Goal: Find specific page/section: Find specific page/section

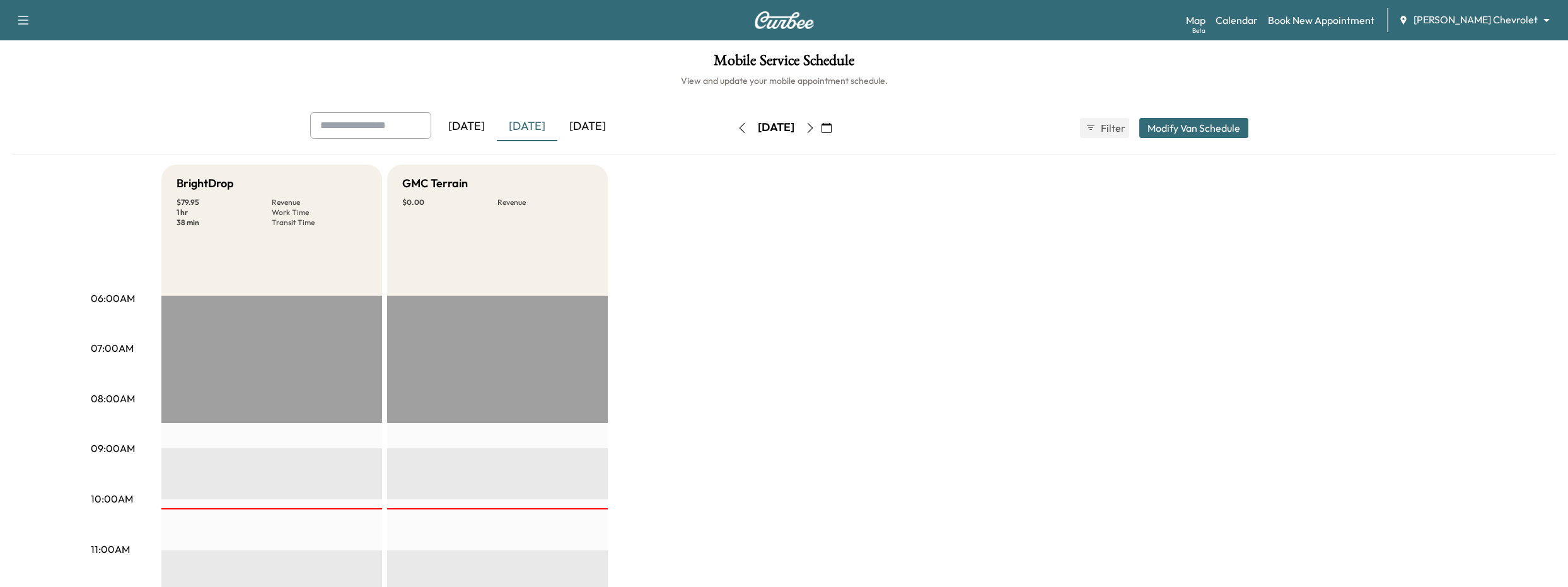
scroll to position [32, 0]
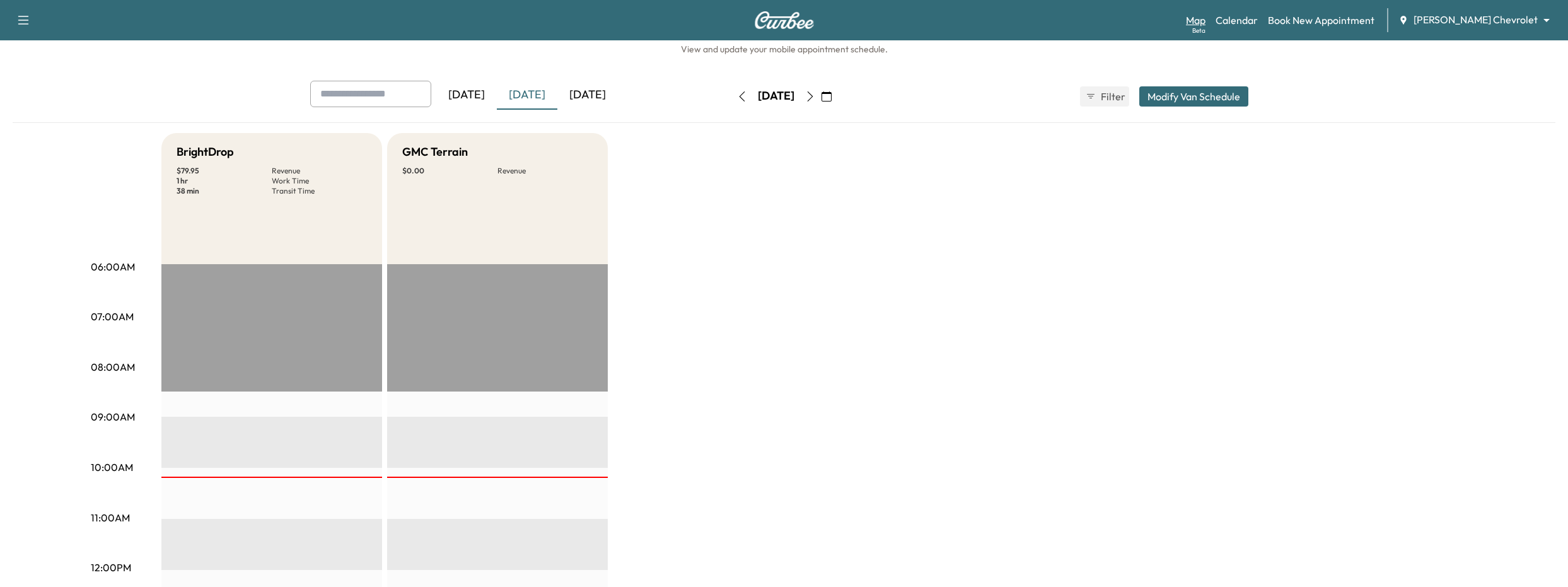
click at [1206, 23] on link "Map Beta" at bounding box center [1196, 20] width 20 height 15
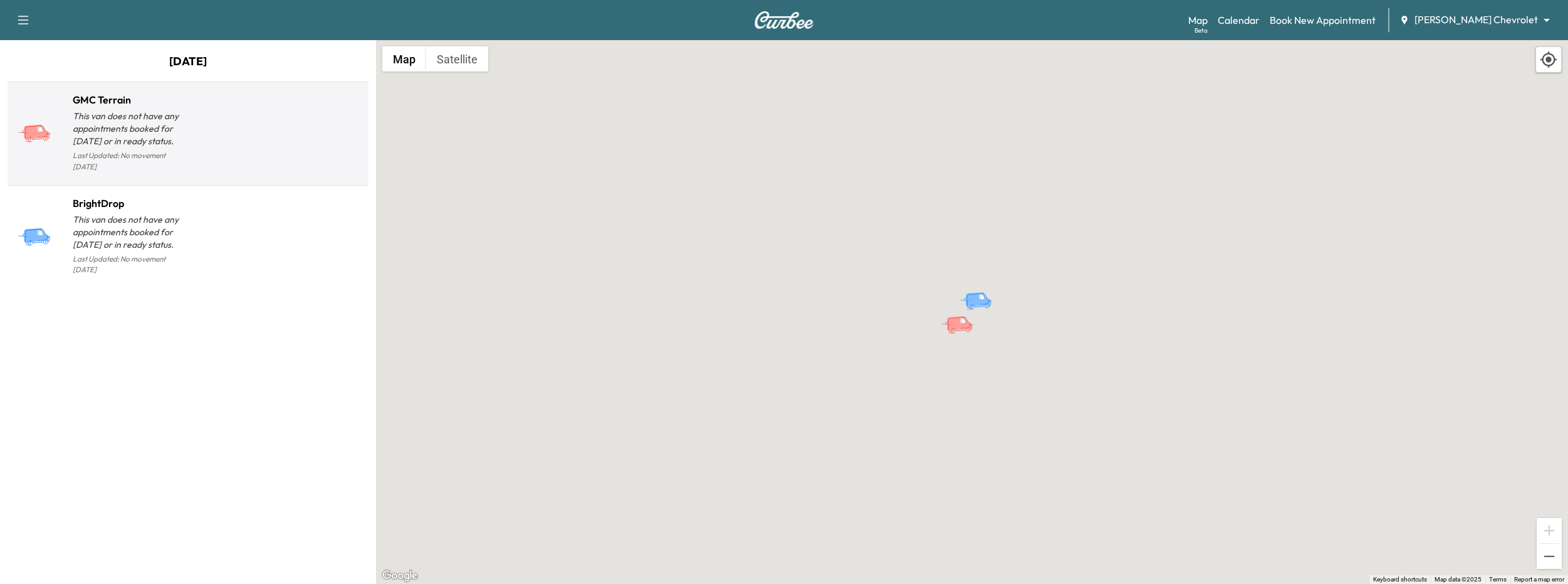
click at [200, 157] on div at bounding box center [276, 138] width 176 height 73
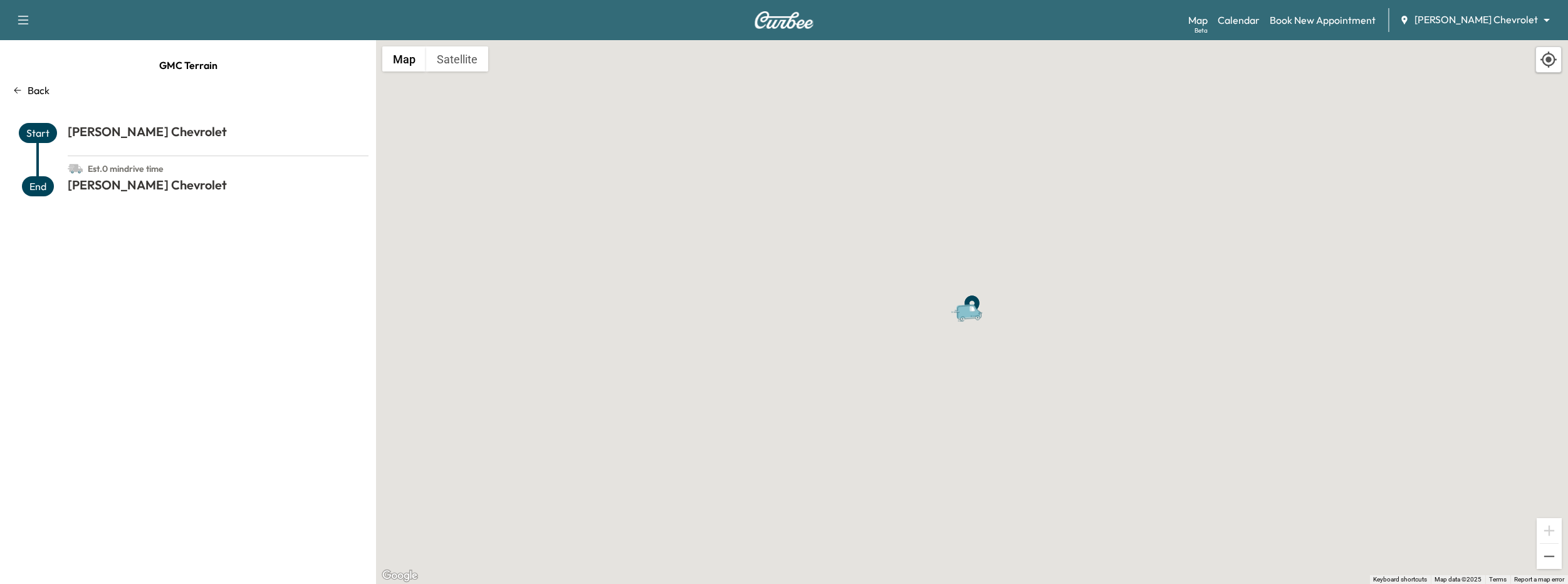
click at [32, 87] on p "Back" at bounding box center [39, 90] width 22 height 15
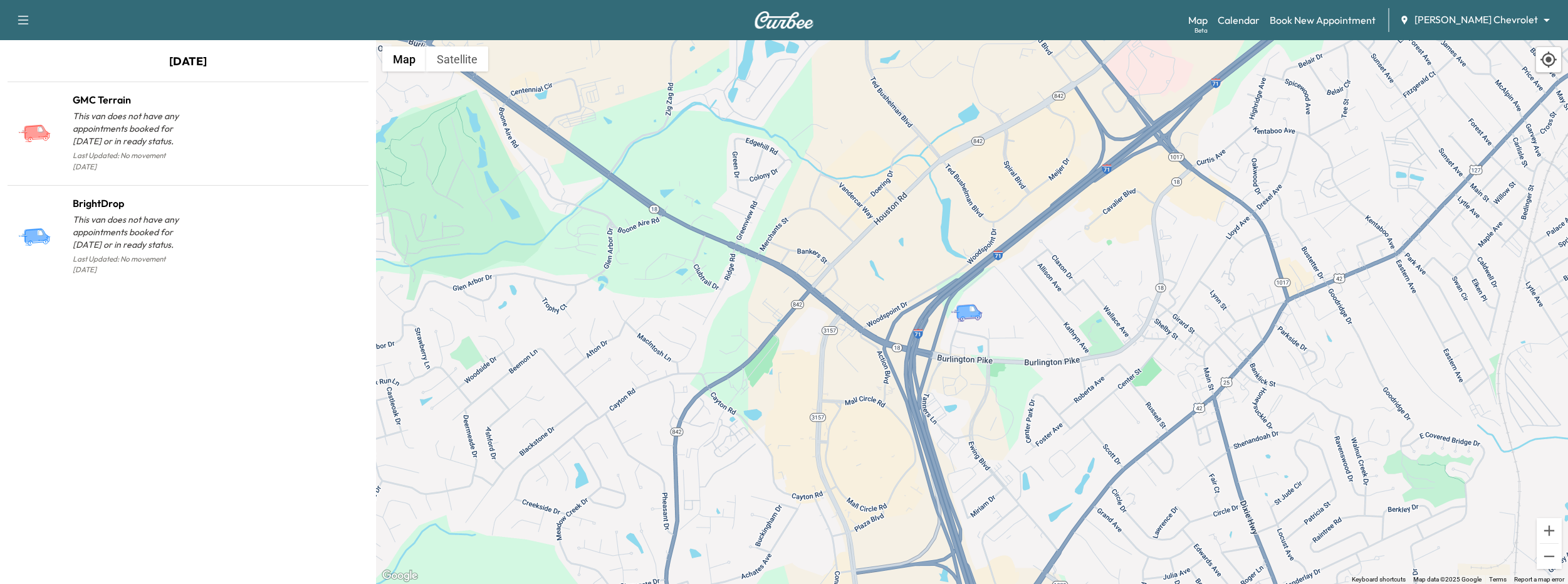
click at [1516, 22] on body "Support Log Out Map Beta Calendar Book New Appointment [PERSON_NAME] Chevrolet …" at bounding box center [784, 292] width 1568 height 584
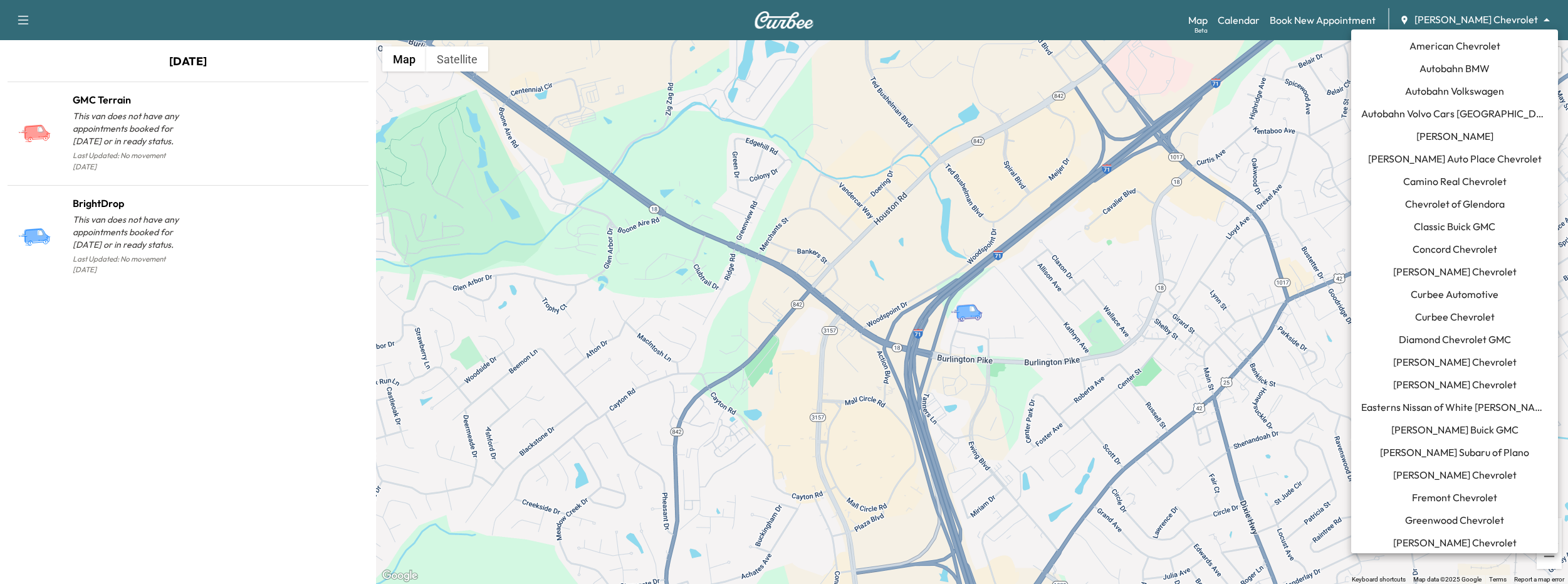
click at [1448, 430] on span "[PERSON_NAME] Buick GMC" at bounding box center [1455, 429] width 127 height 15
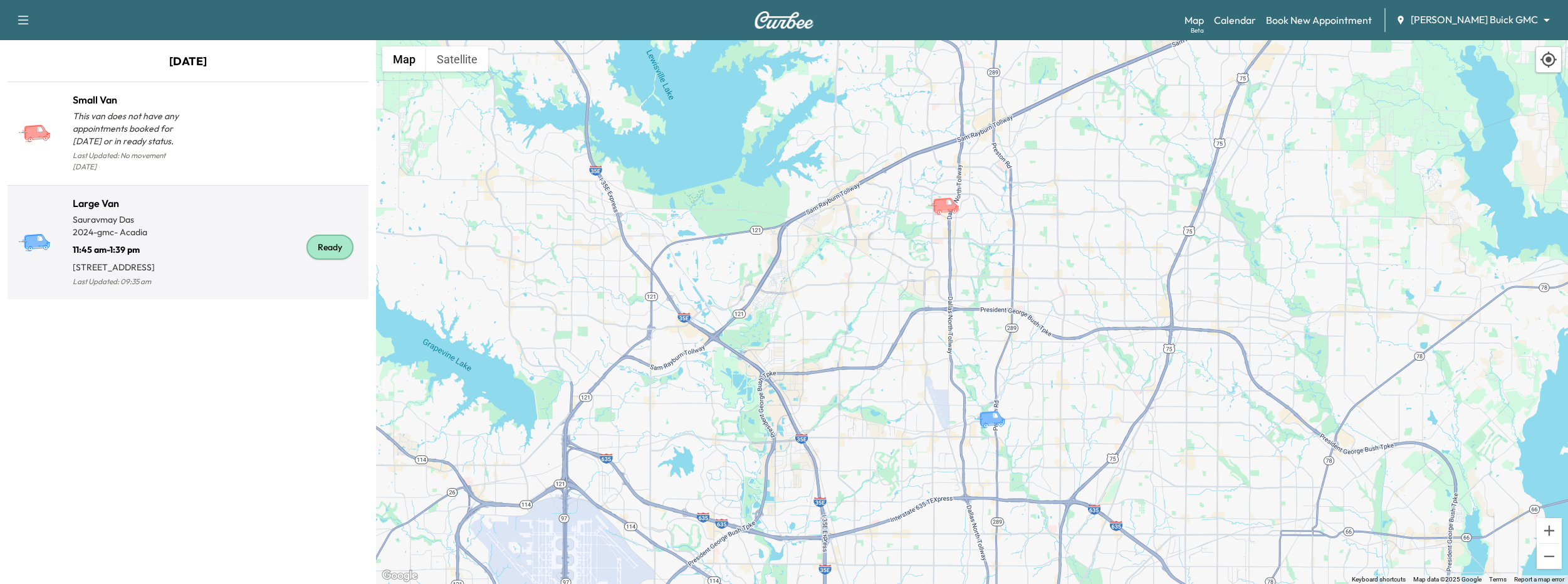
click at [242, 261] on div "Ready" at bounding box center [276, 247] width 176 height 84
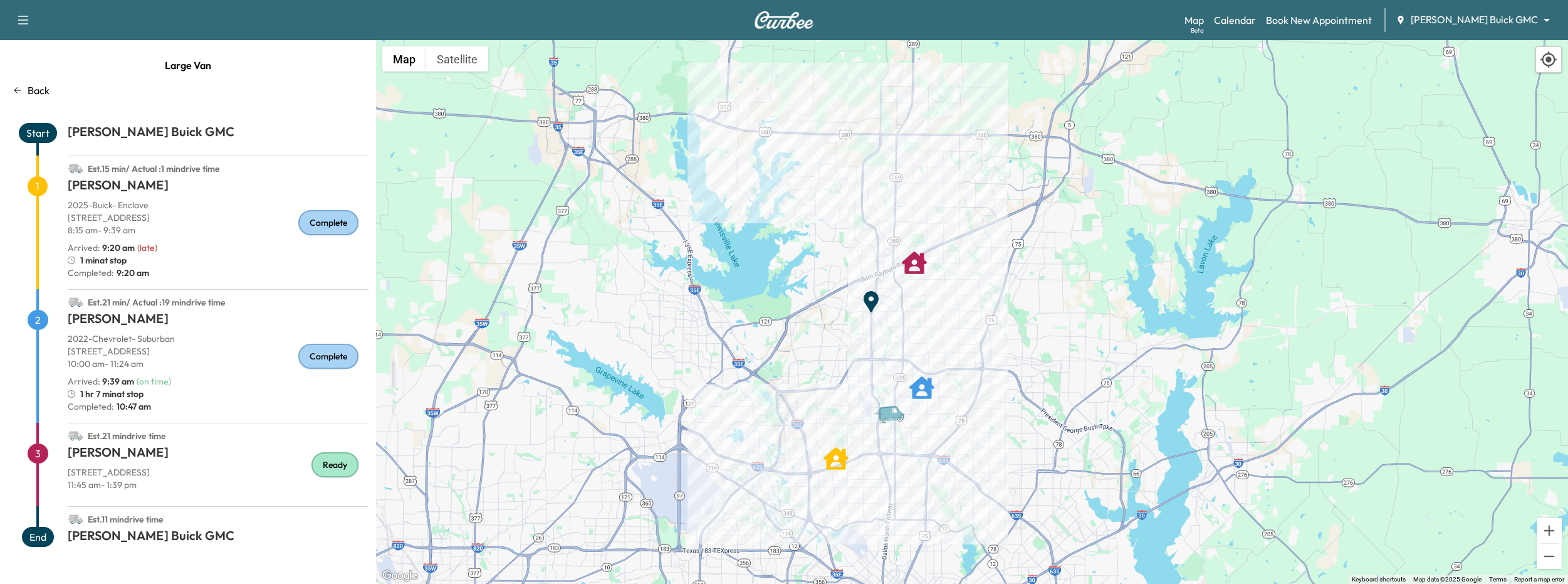
drag, startPoint x: 766, startPoint y: 302, endPoint x: 784, endPoint y: 345, distance: 46.6
click at [784, 345] on div "To activate drag with keyboard, press Alt + Enter. Once in keyboard drag state,…" at bounding box center [973, 312] width 1192 height 543
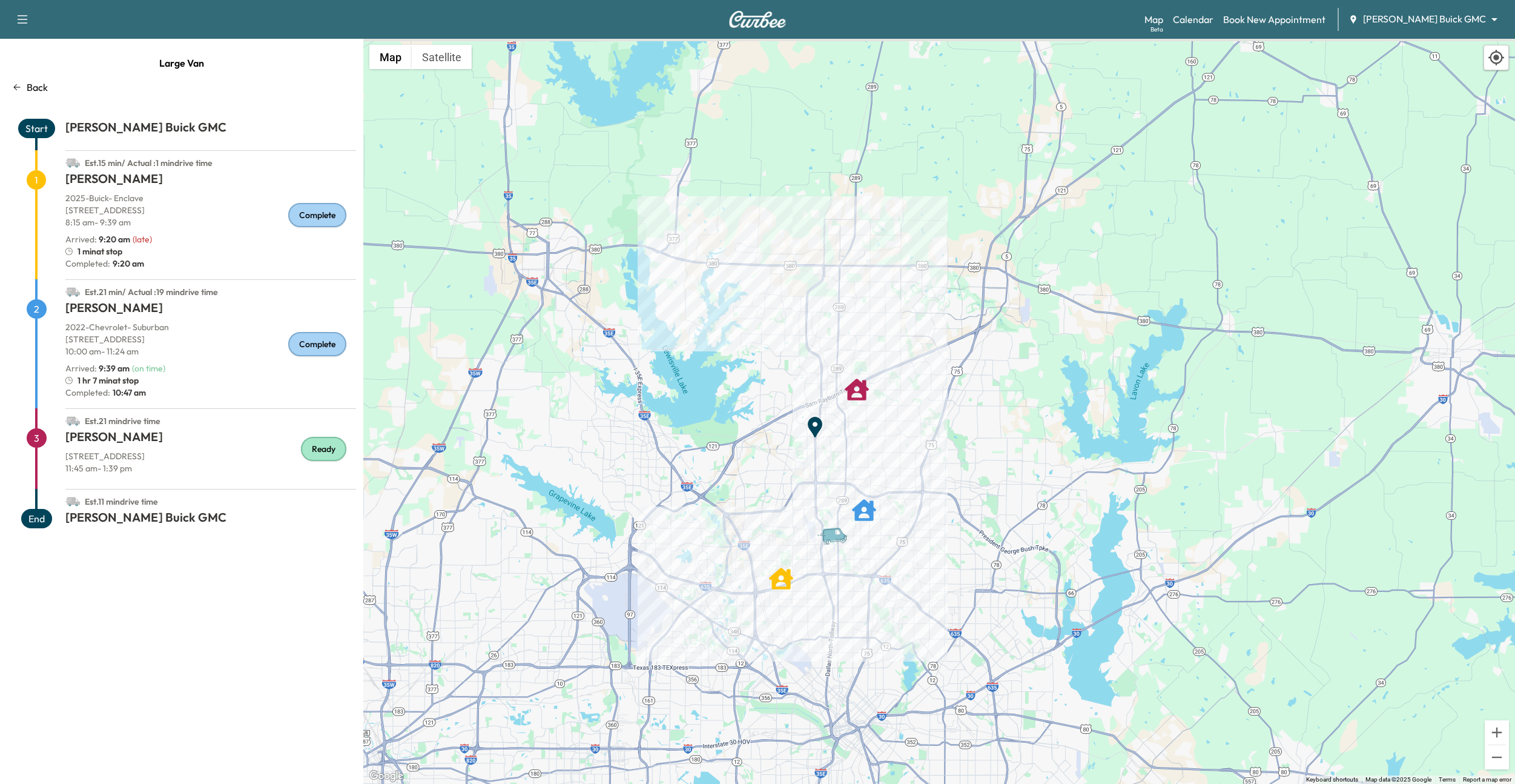
drag, startPoint x: 792, startPoint y: 432, endPoint x: 764, endPoint y: 459, distance: 38.9
click at [764, 459] on div "To activate drag with keyboard, press Alt + Enter. Once in keyboard drag state,…" at bounding box center [940, 412] width 1152 height 745
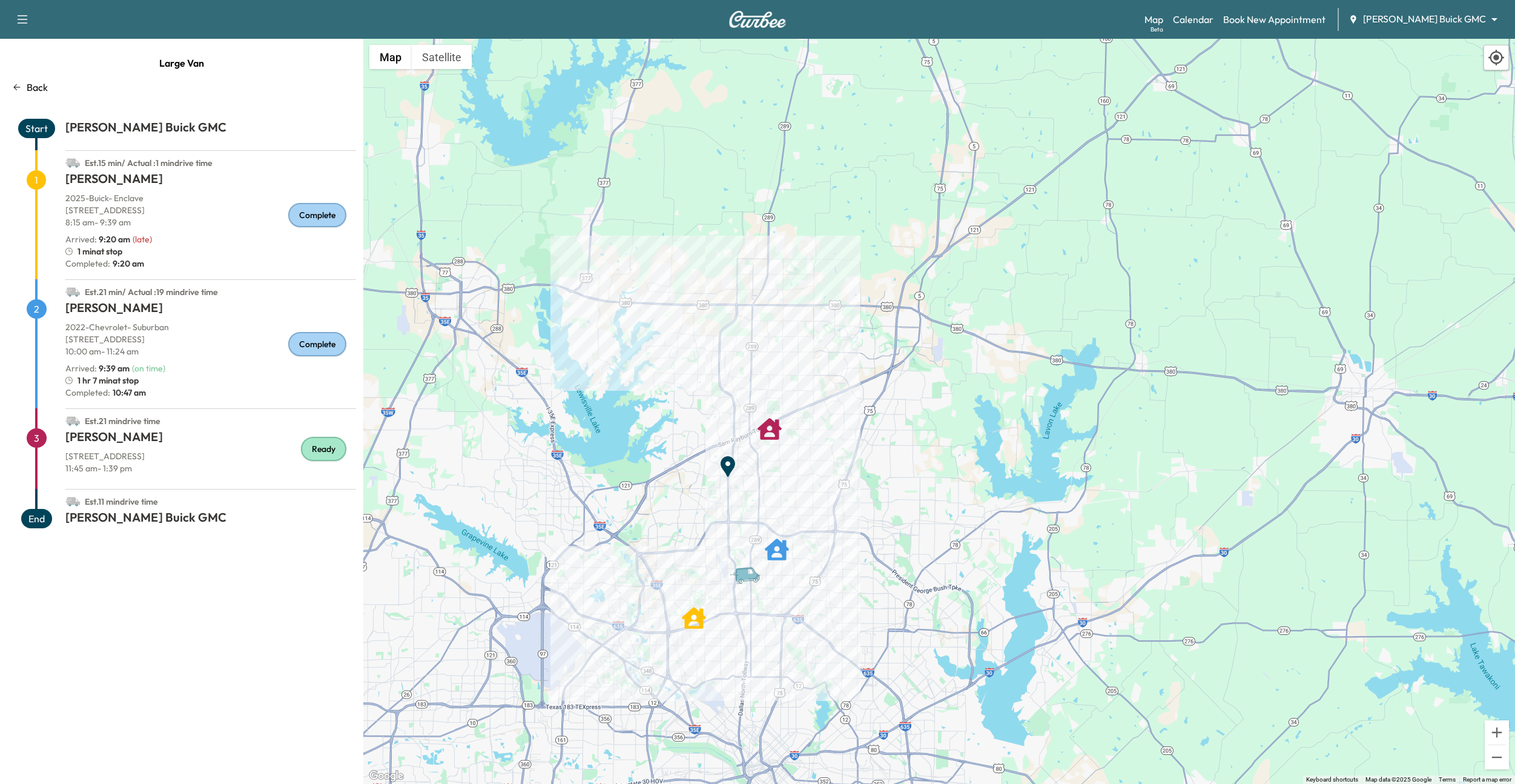
drag, startPoint x: 927, startPoint y: 247, endPoint x: 841, endPoint y: 285, distance: 94.0
click at [841, 285] on div "To activate drag with keyboard, press Alt + Enter. Once in keyboard drag state,…" at bounding box center [940, 412] width 1152 height 745
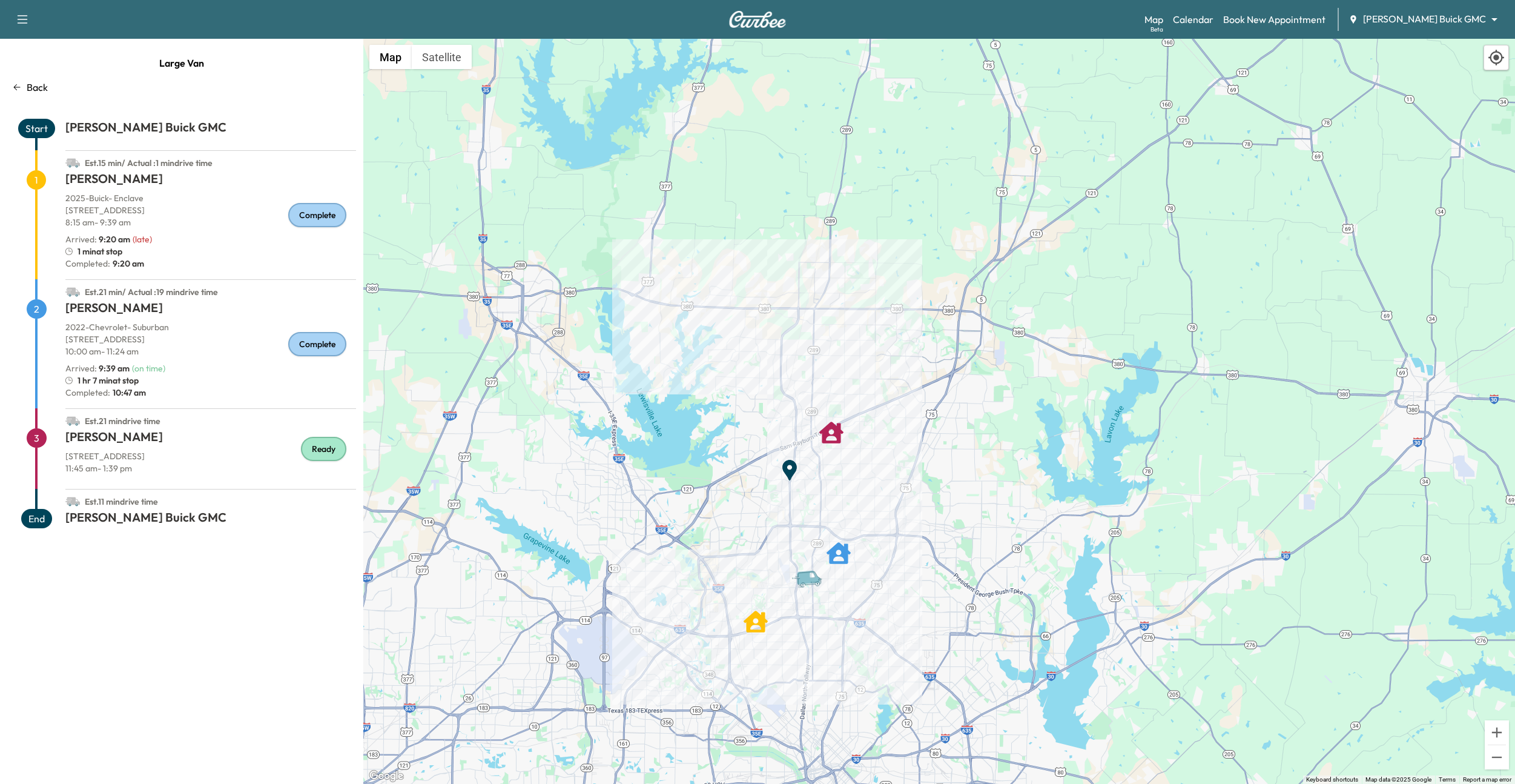
drag, startPoint x: 814, startPoint y: 273, endPoint x: 872, endPoint y: 277, distance: 58.1
click at [872, 277] on div "To activate drag with keyboard, press Alt + Enter. Once in keyboard drag state,…" at bounding box center [940, 412] width 1152 height 745
click at [30, 85] on p "Back" at bounding box center [37, 87] width 21 height 15
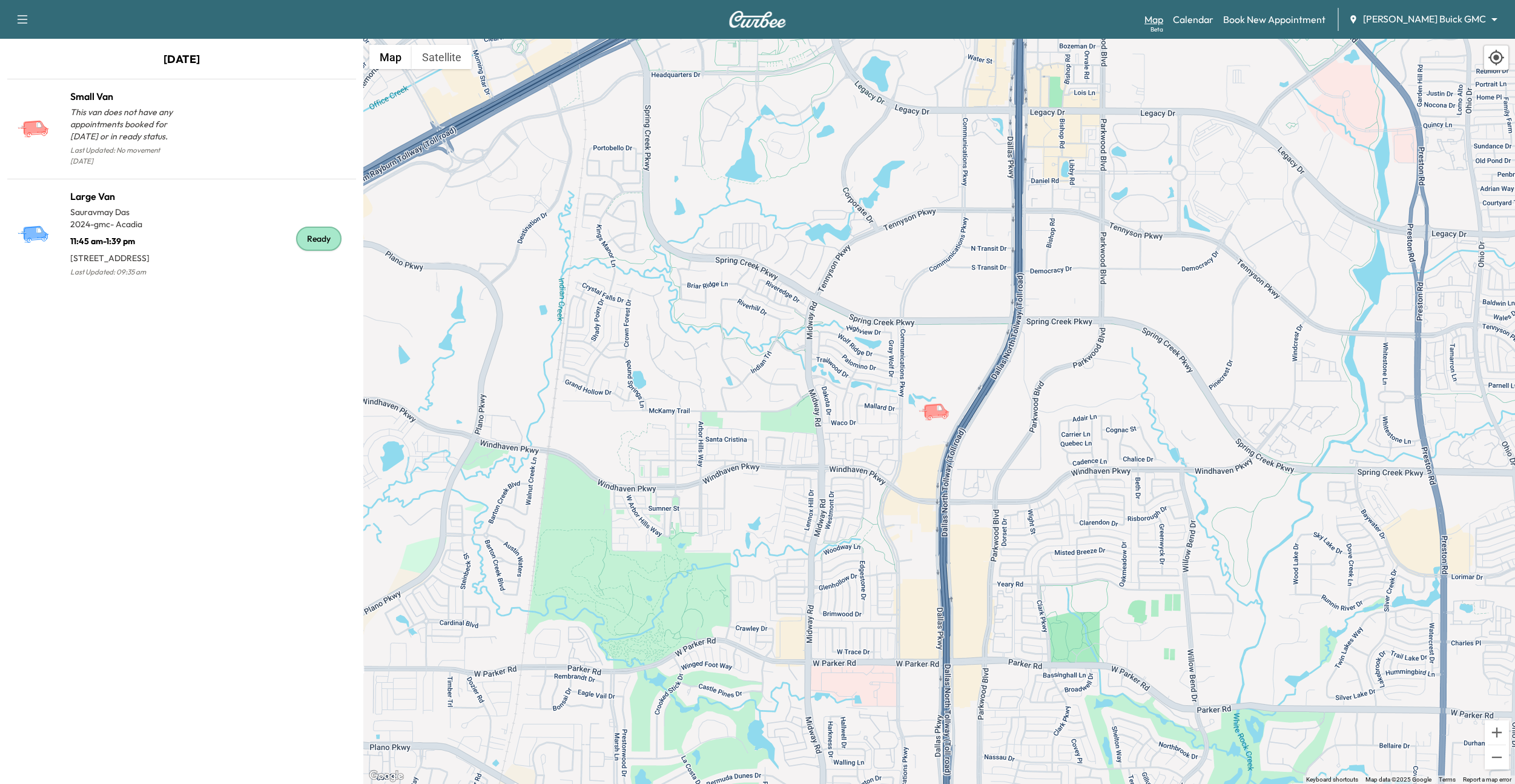
click at [1163, 21] on link "Map Beta" at bounding box center [1154, 19] width 19 height 15
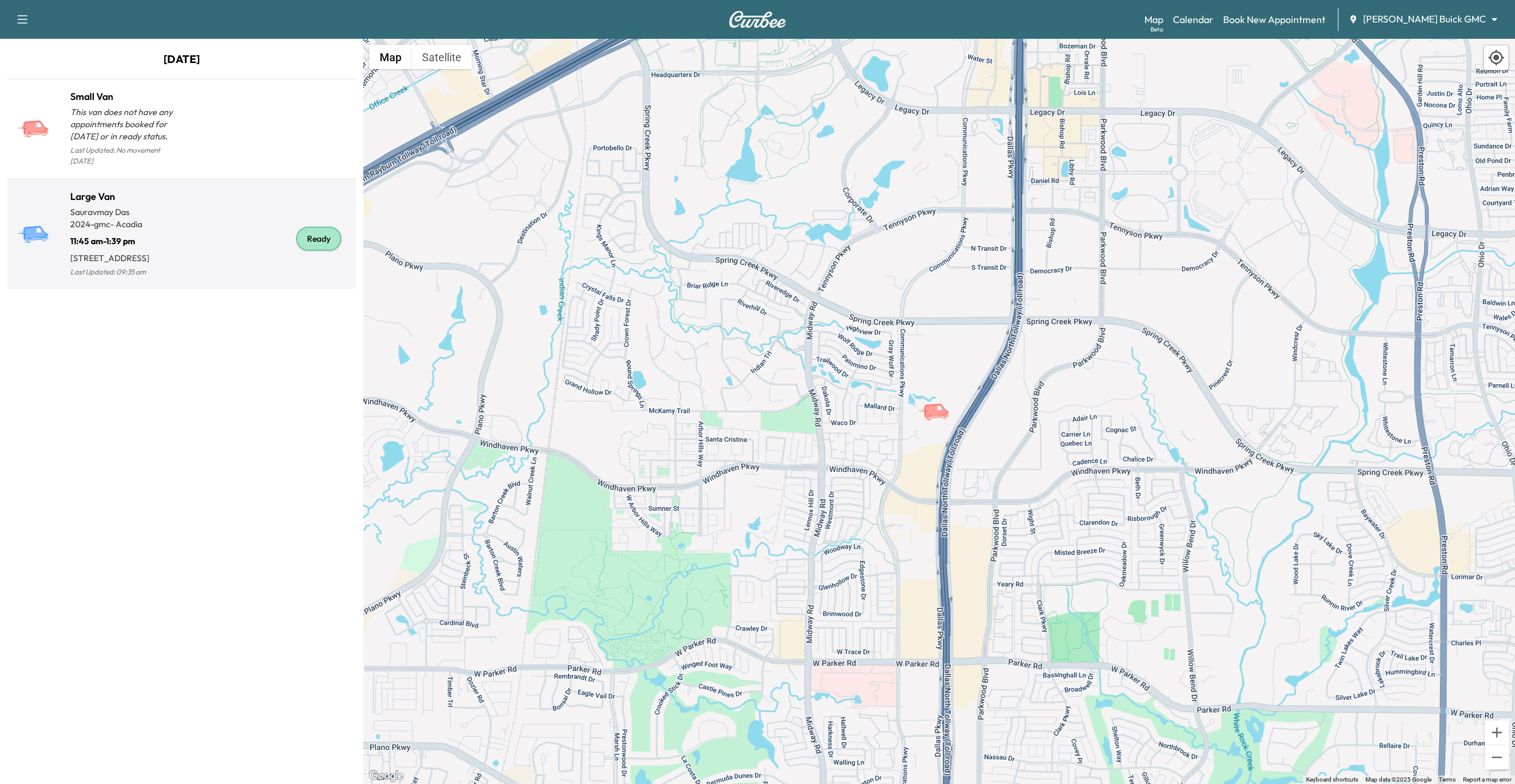
click at [208, 253] on div "Ready" at bounding box center [266, 238] width 170 height 81
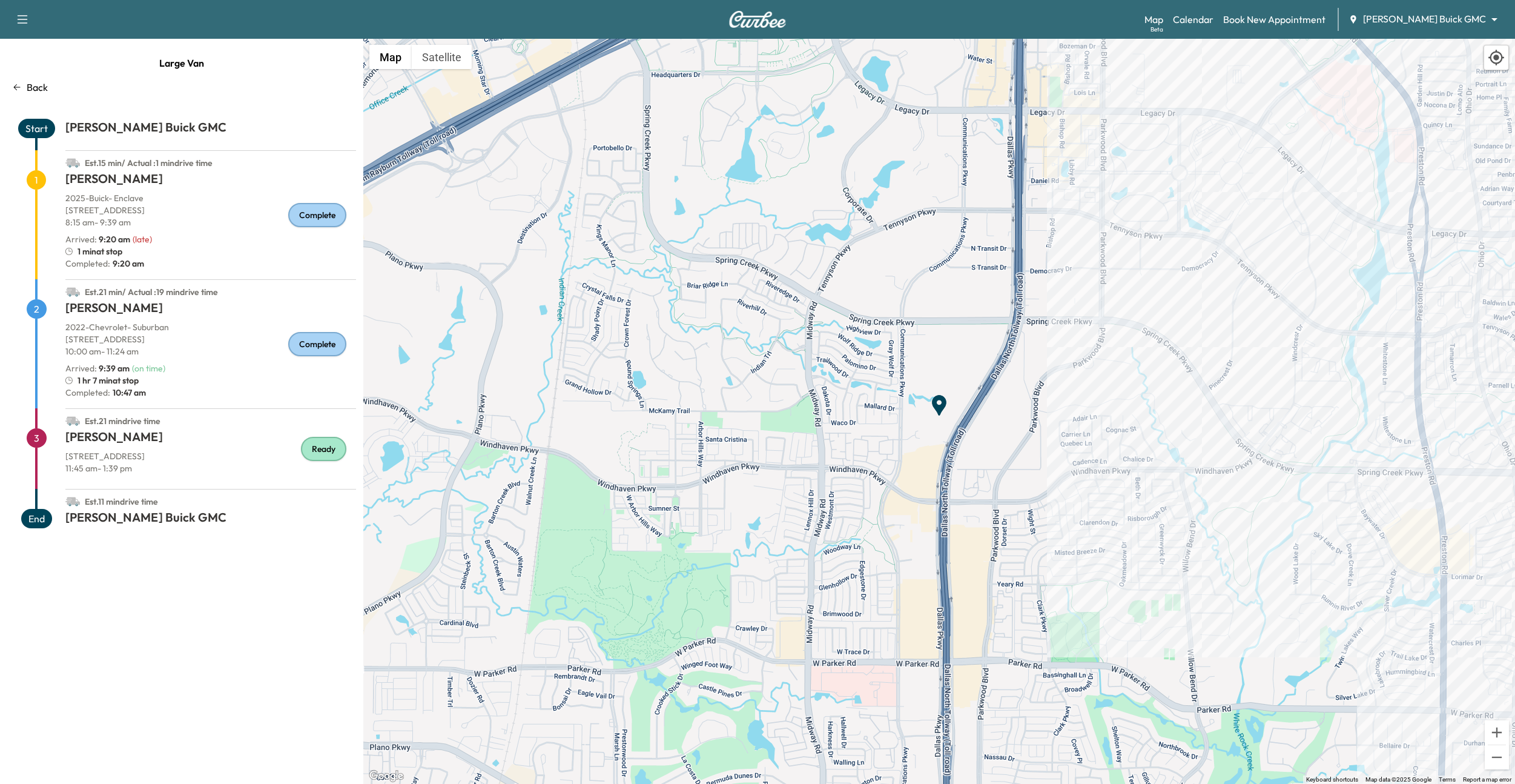
click at [26, 85] on div "Back" at bounding box center [181, 87] width 349 height 15
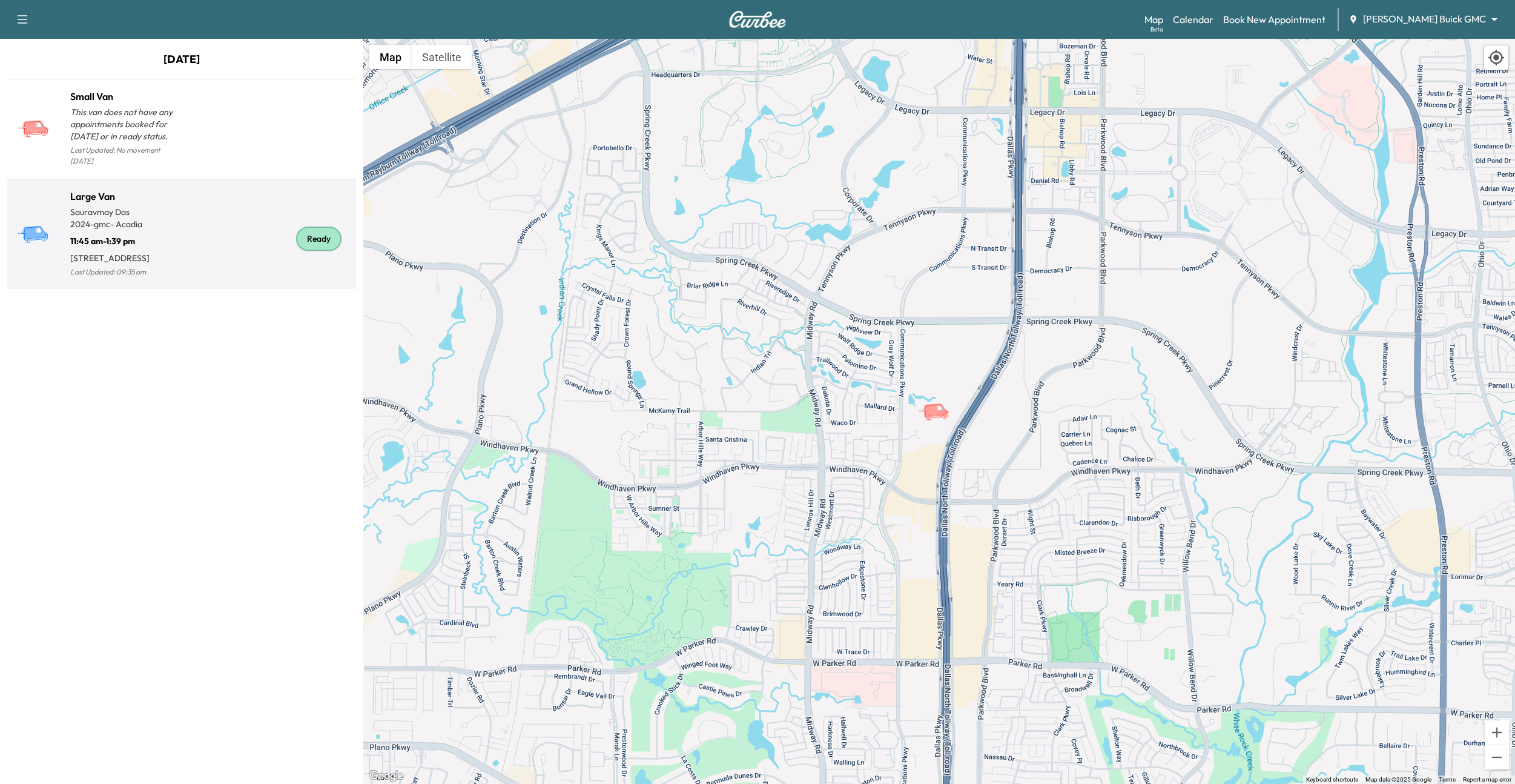
click at [218, 221] on div "Ready" at bounding box center [266, 238] width 170 height 81
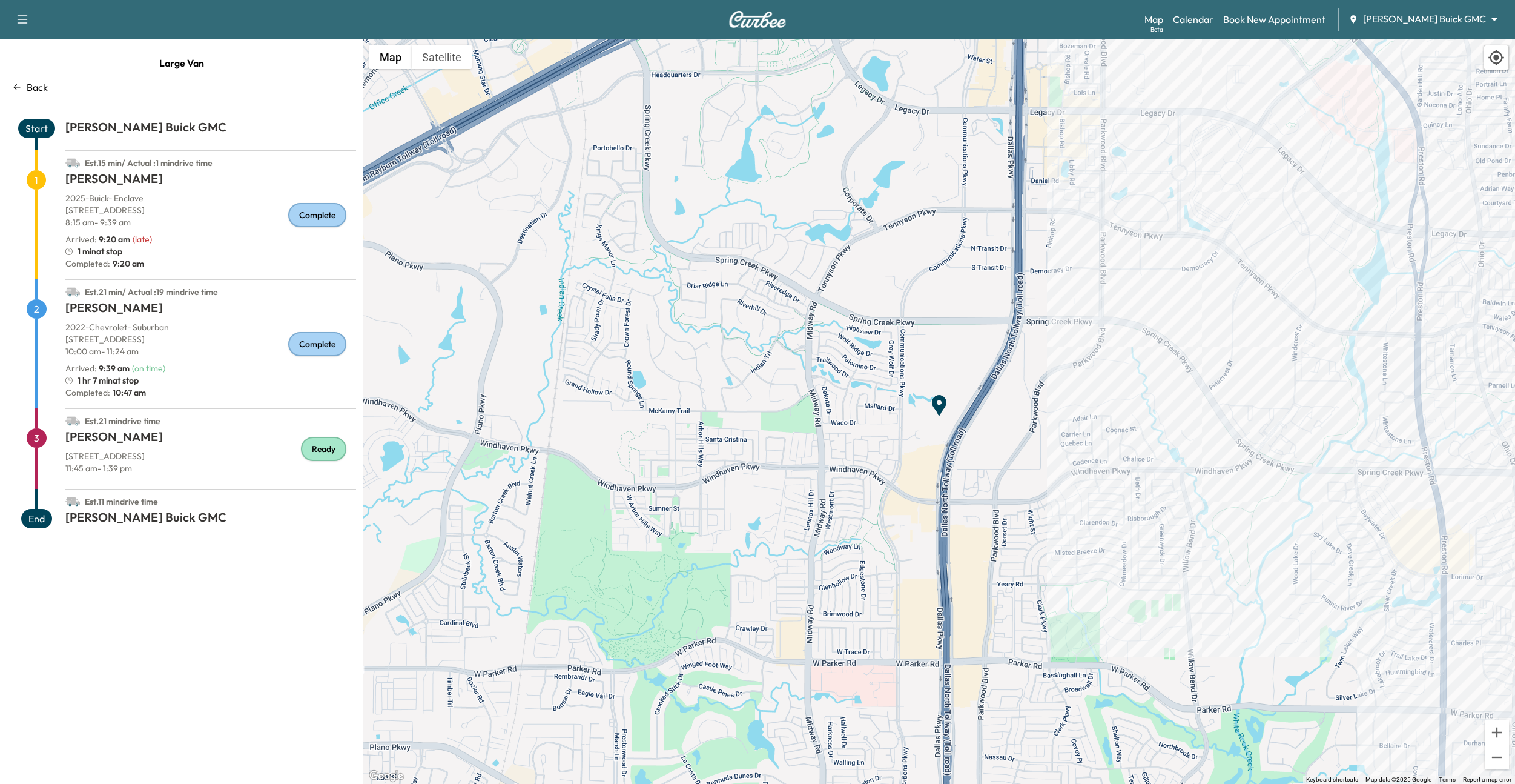
click at [36, 86] on p "Back" at bounding box center [37, 87] width 21 height 15
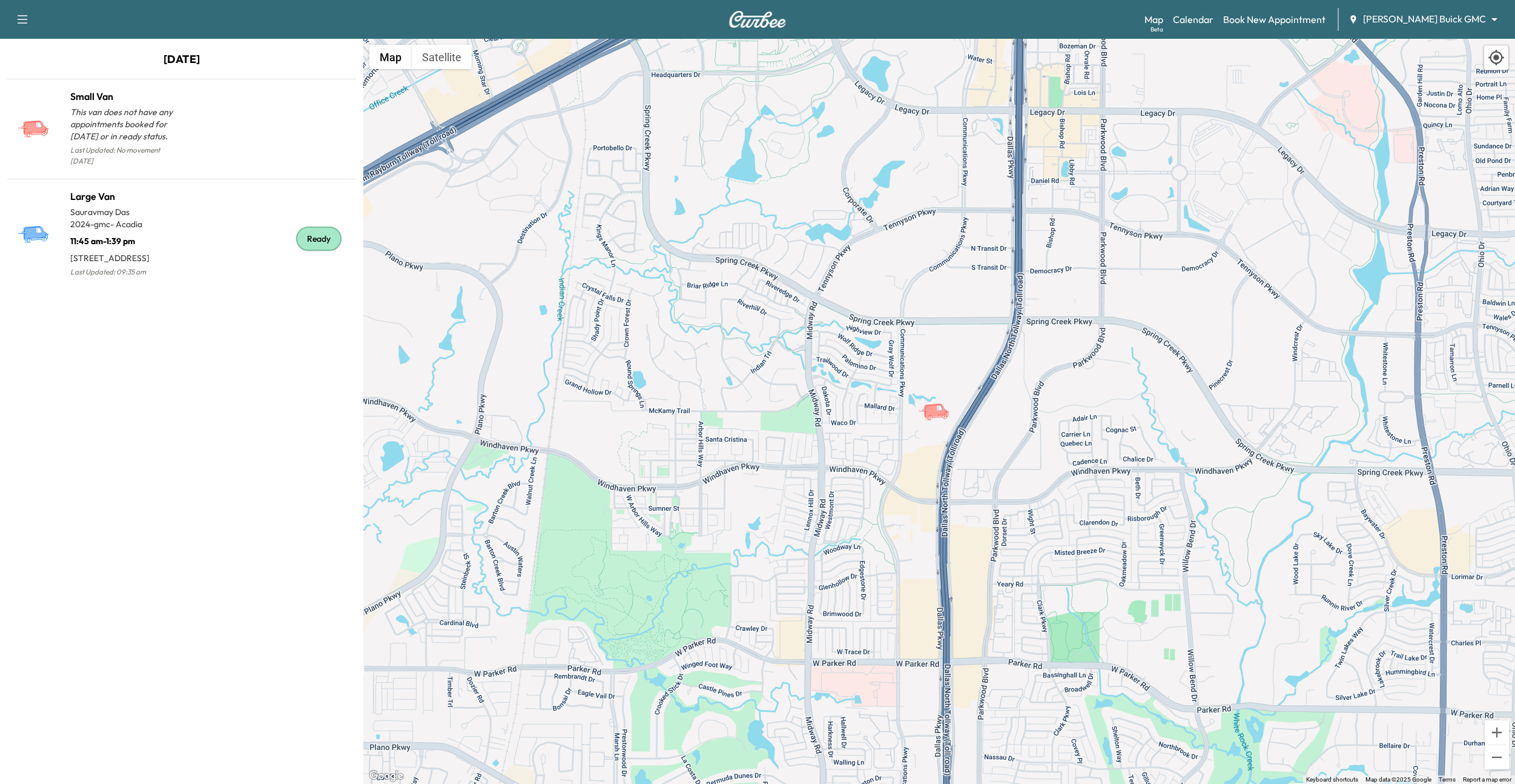
drag, startPoint x: 140, startPoint y: 59, endPoint x: 236, endPoint y: 59, distance: 96.0
click at [236, 59] on p "[DATE]" at bounding box center [182, 62] width 364 height 23
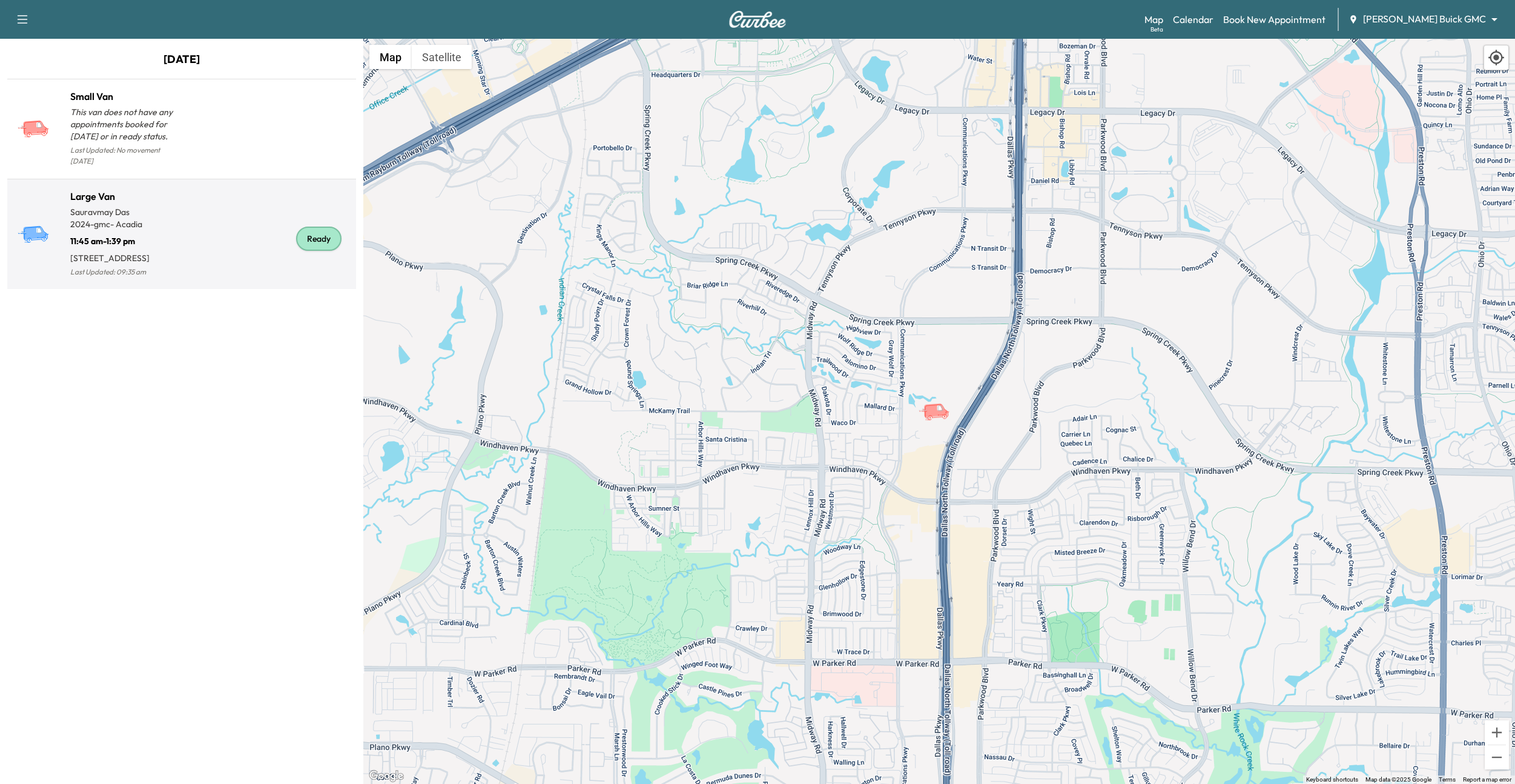
click at [204, 206] on div "Ready" at bounding box center [266, 238] width 170 height 81
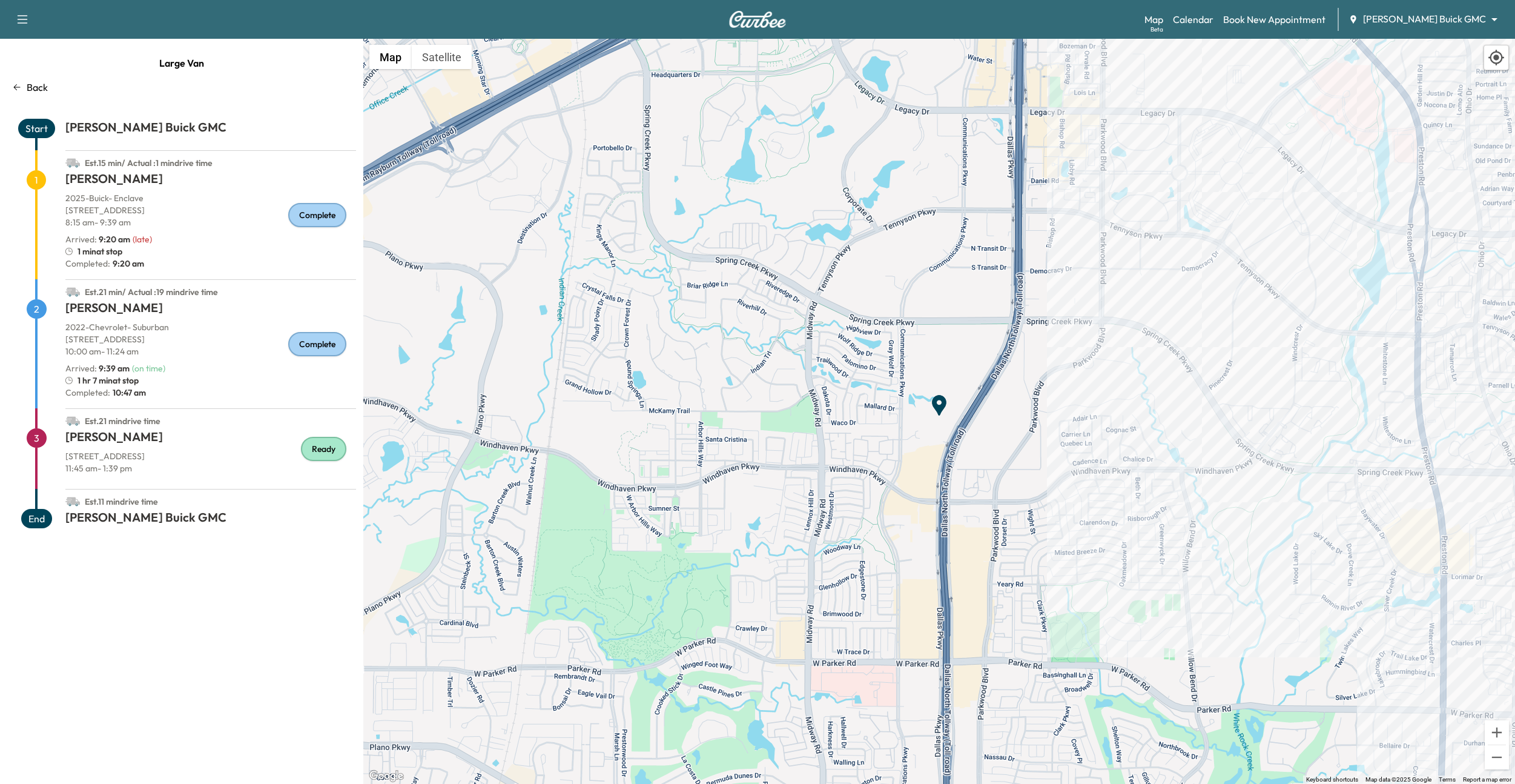
click at [259, 42] on div "Large Van Back Start [PERSON_NAME] Buick GMC Est. 15 min / Actual : 1 min drive…" at bounding box center [182, 412] width 364 height 745
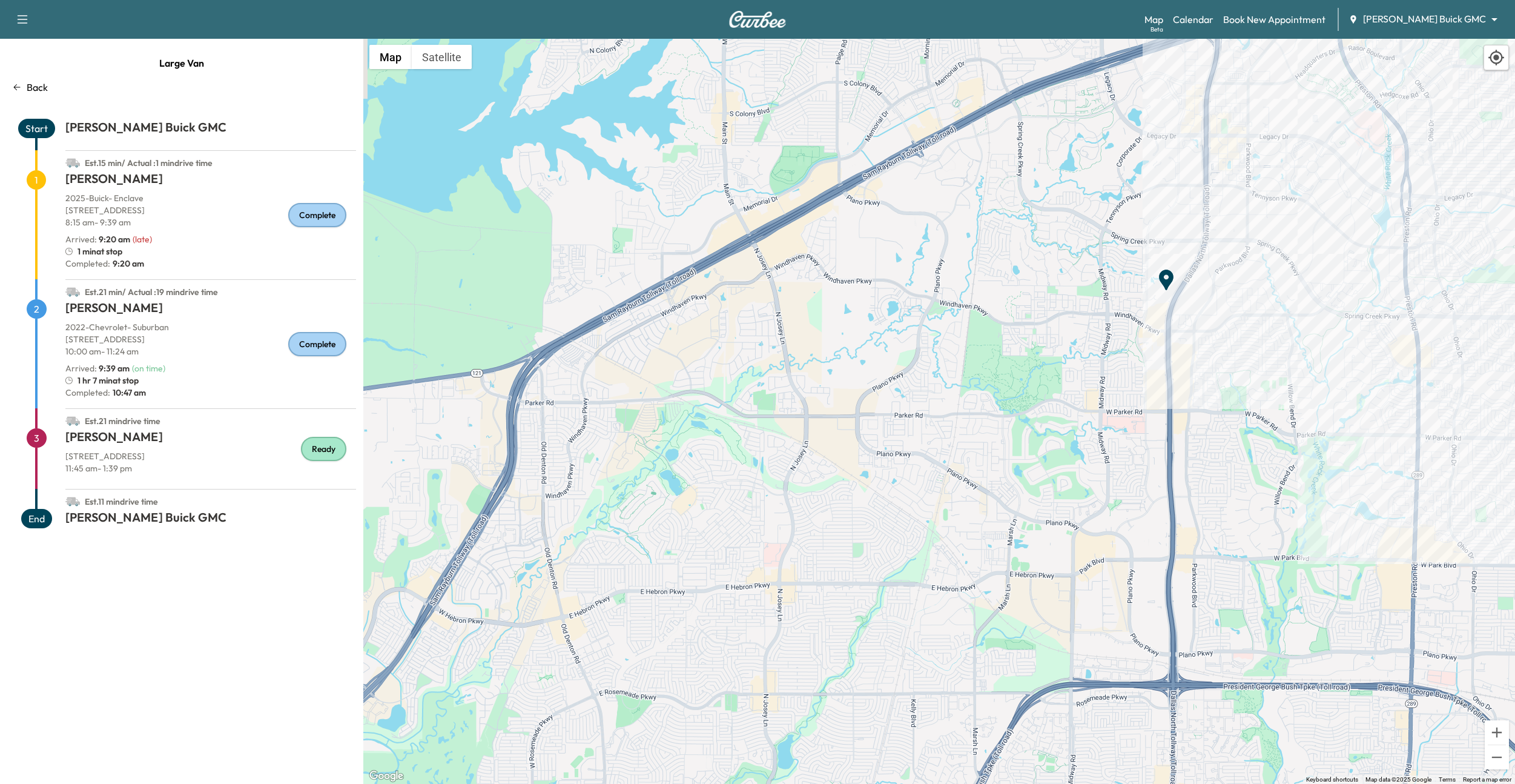
click at [1505, 61] on div at bounding box center [1496, 57] width 25 height 25
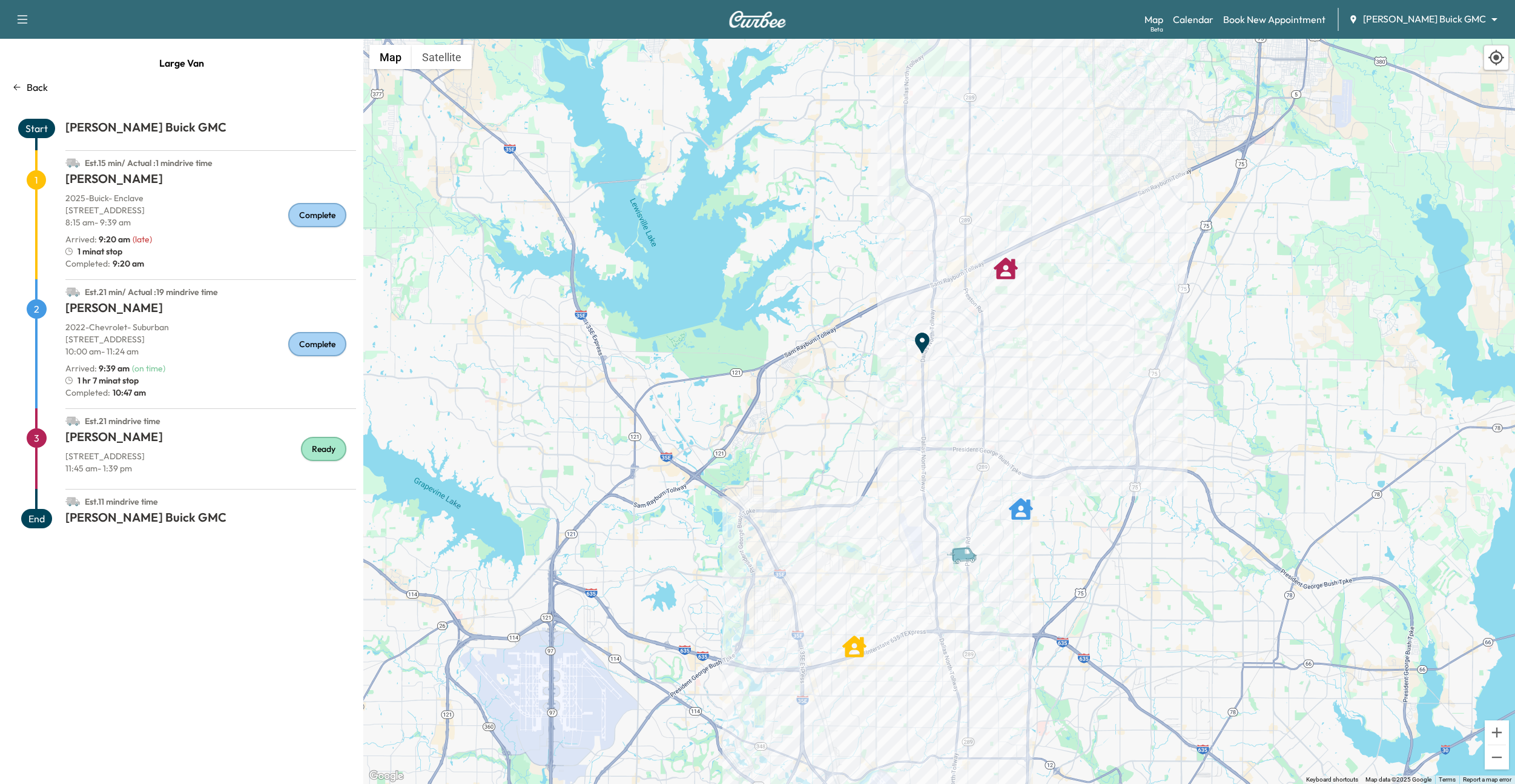
drag, startPoint x: 1251, startPoint y: 221, endPoint x: 1244, endPoint y: 292, distance: 71.3
click at [1244, 292] on div "To activate drag with keyboard, press Alt + Enter. Once in keyboard drag state,…" at bounding box center [940, 412] width 1152 height 745
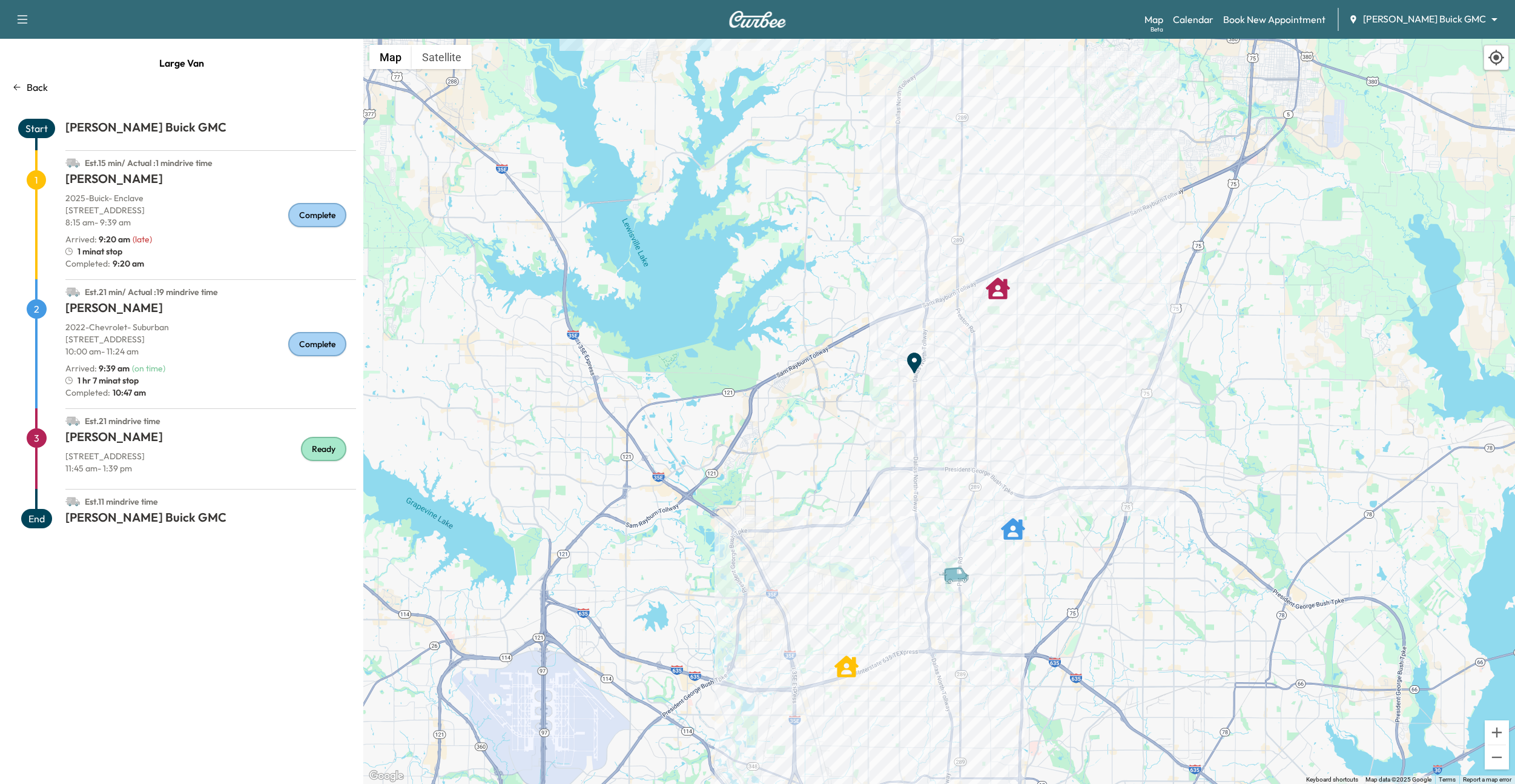
drag, startPoint x: 1191, startPoint y: 251, endPoint x: 1206, endPoint y: 290, distance: 41.8
click at [1206, 290] on div "To activate drag with keyboard, press Alt + Enter. Once in keyboard drag state,…" at bounding box center [940, 412] width 1152 height 745
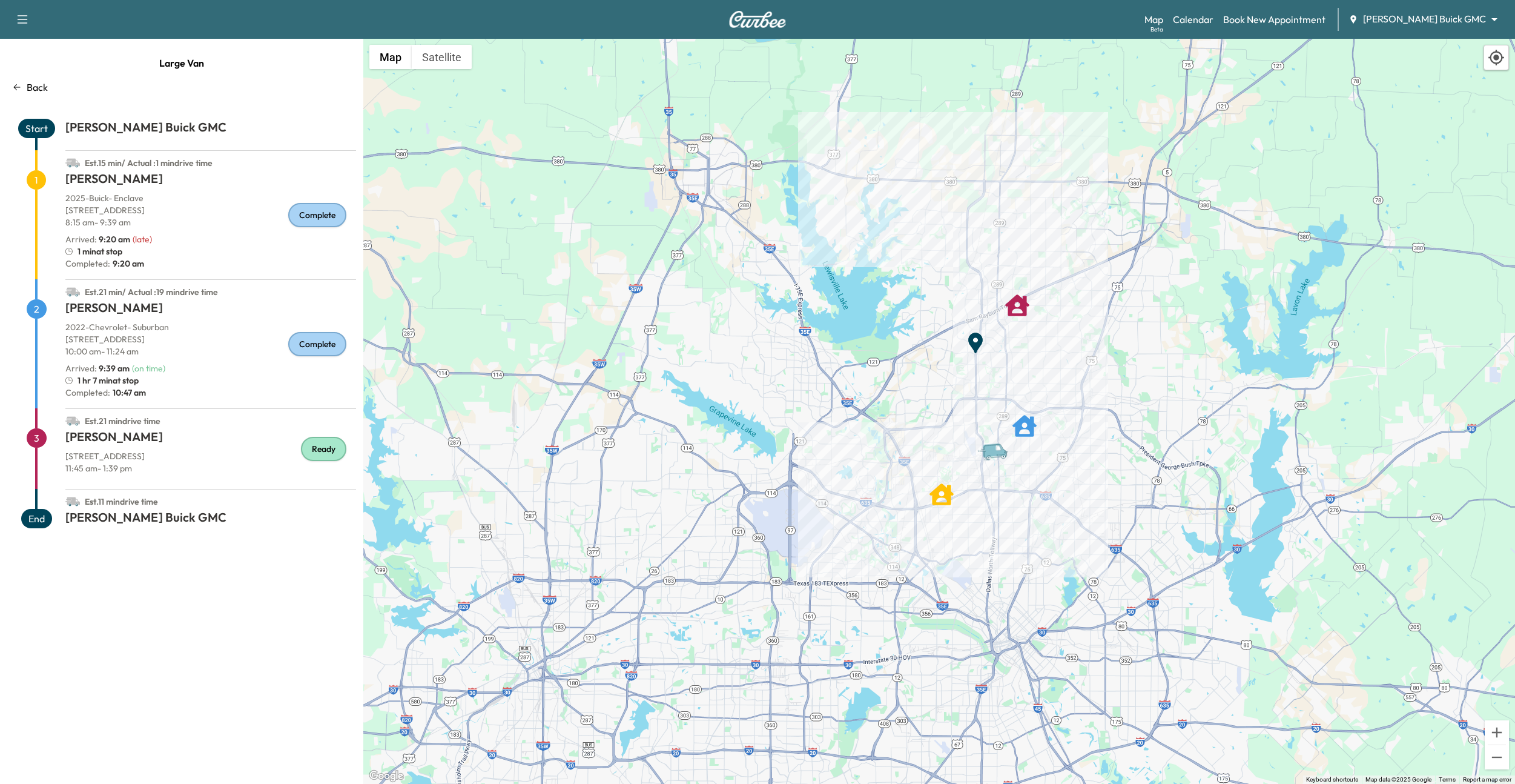
drag, startPoint x: 1228, startPoint y: 281, endPoint x: 1116, endPoint y: 285, distance: 112.1
click at [1118, 285] on div "To activate drag with keyboard, press Alt + Enter. Once in keyboard drag state,…" at bounding box center [940, 412] width 1152 height 745
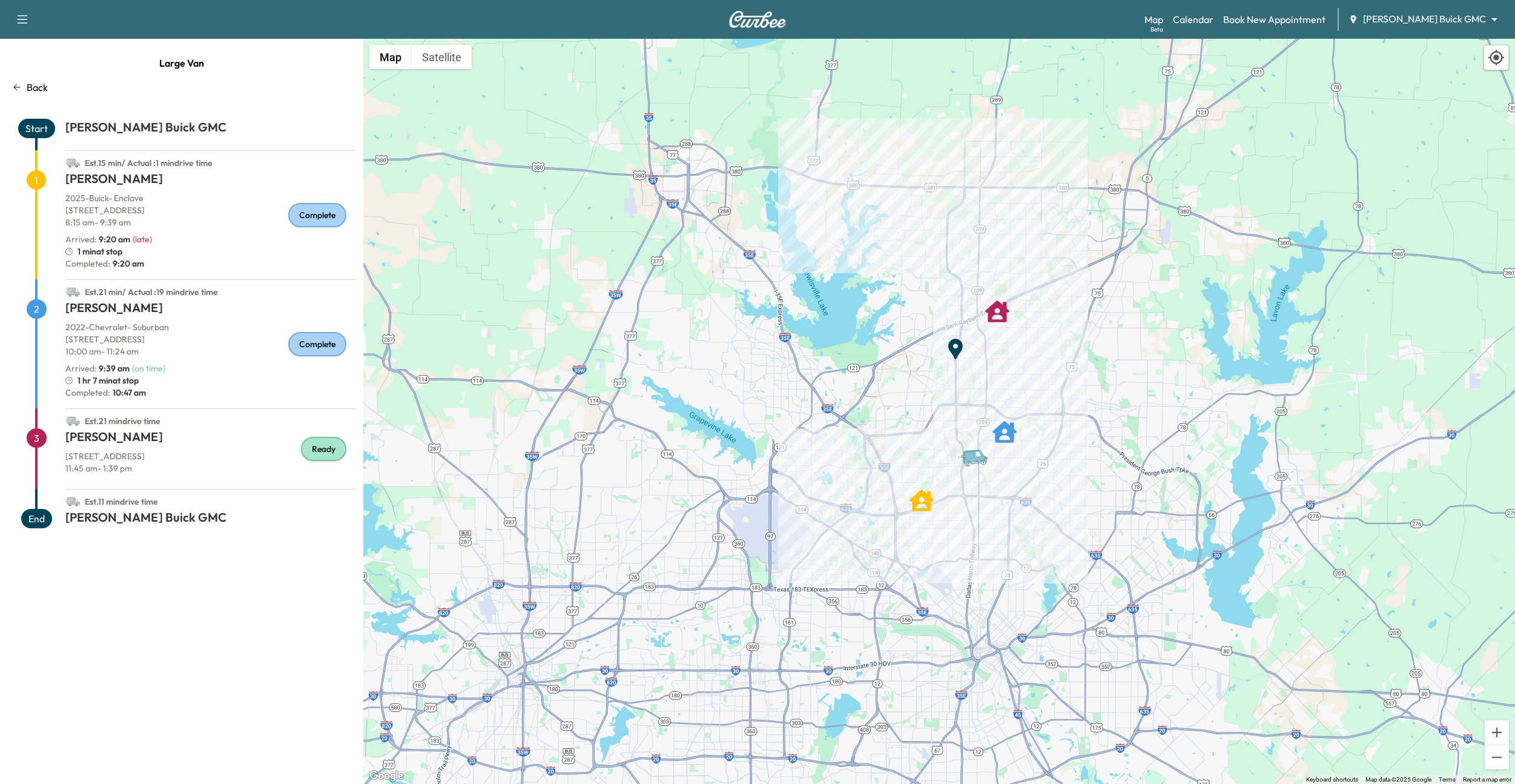
click at [277, 500] on div "Est. 11 min drive time" at bounding box center [211, 499] width 291 height 19
click at [246, 554] on div "Large Van Back Start [PERSON_NAME] Buick GMC Est. 15 min / Actual : 1 min drive…" at bounding box center [182, 412] width 364 height 745
